Goal: Transaction & Acquisition: Purchase product/service

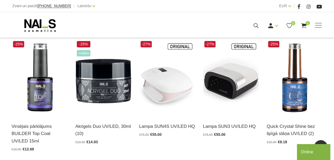
scroll to position [251, 0]
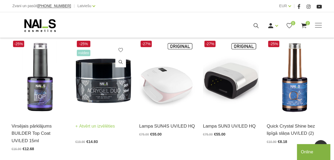
click at [116, 77] on img at bounding box center [103, 77] width 56 height 77
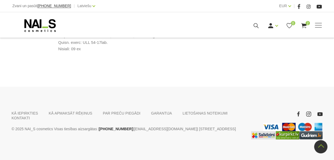
scroll to position [413, 0]
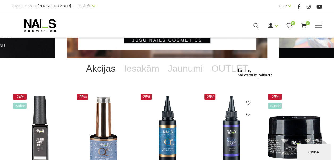
scroll to position [70, 0]
